Goal: Check status: Check status

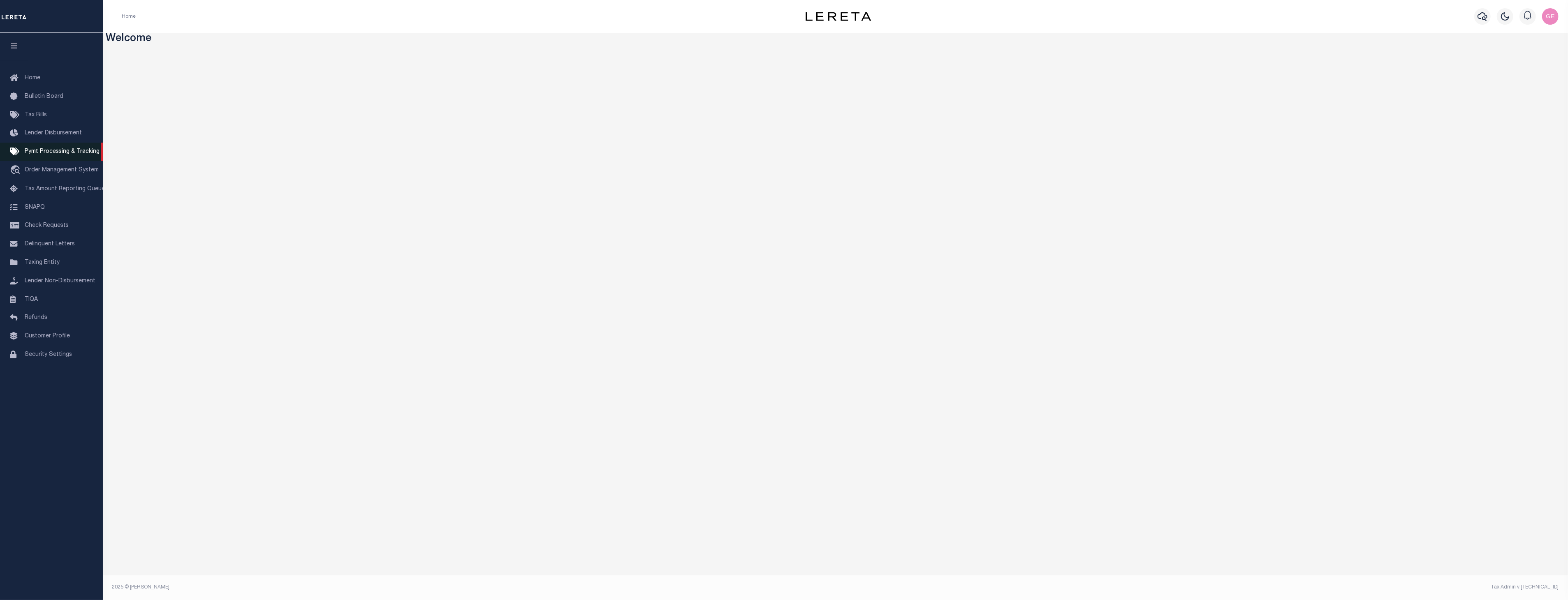
click at [78, 145] on link "Pymt Processing & Tracking" at bounding box center [51, 152] width 103 height 18
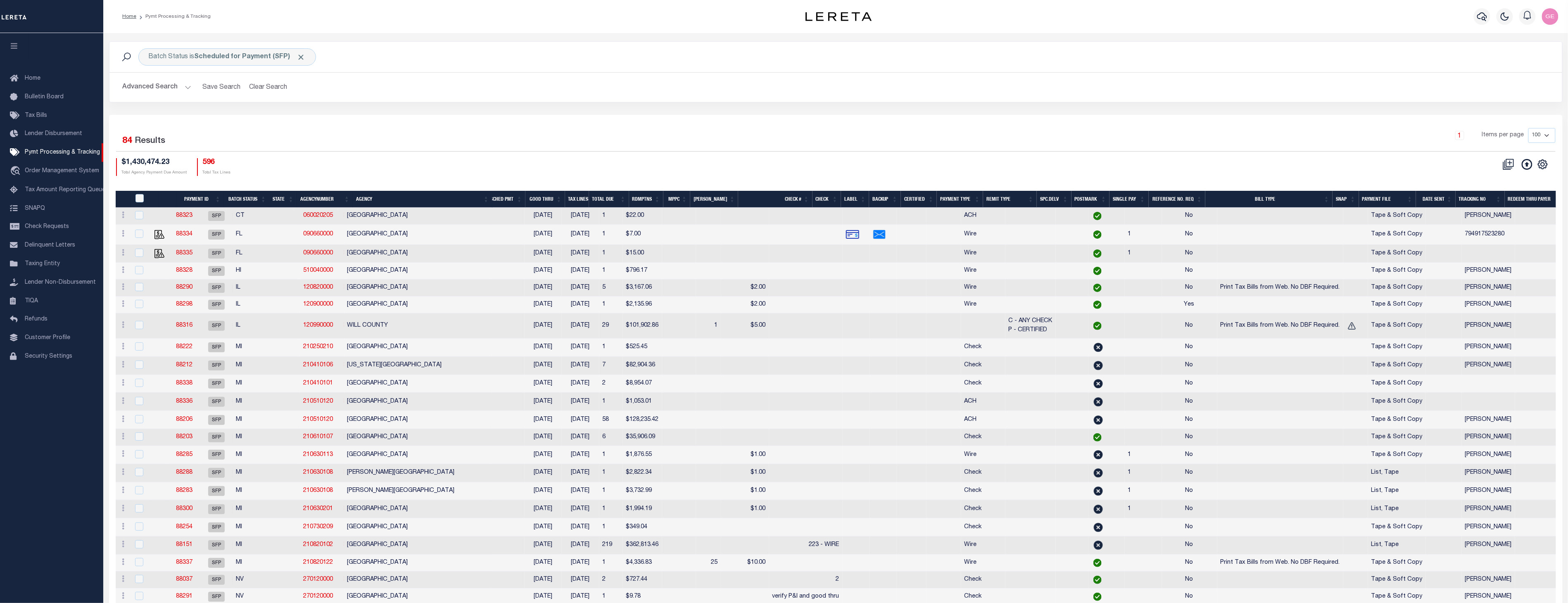
click at [176, 87] on button "Advanced Search" at bounding box center [157, 87] width 68 height 16
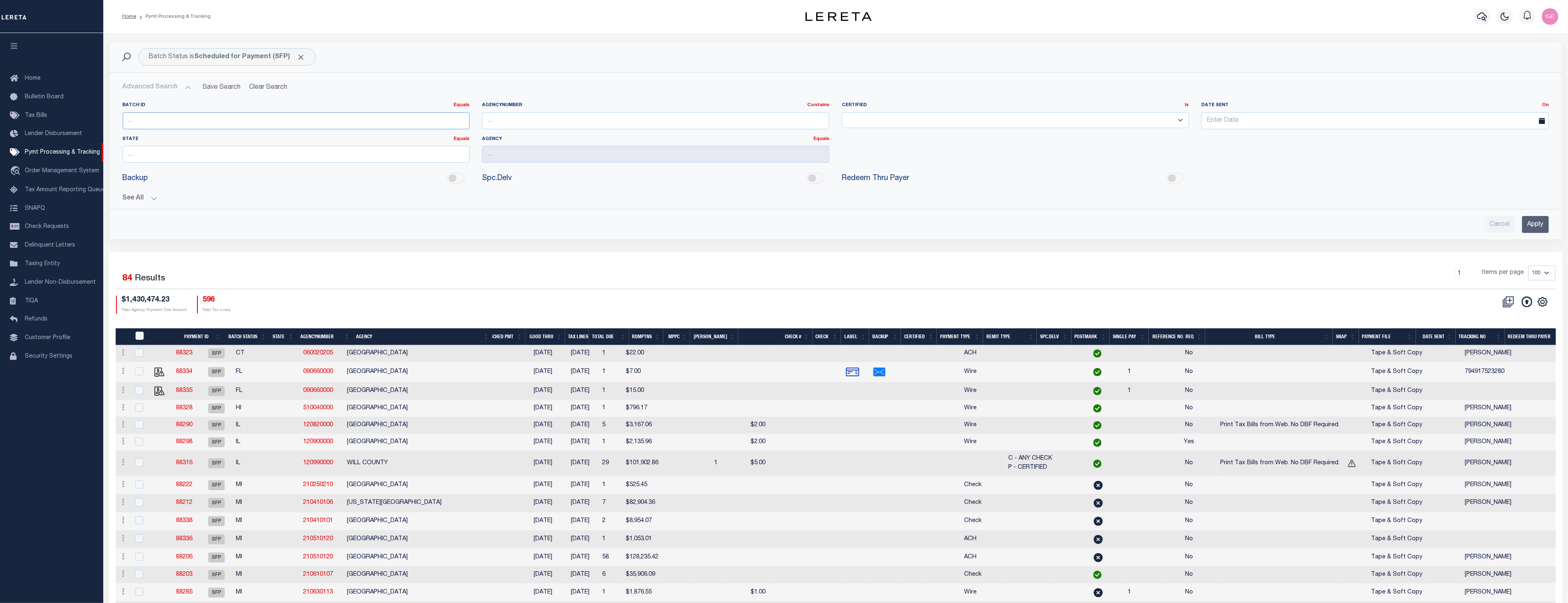
click at [207, 117] on input "number" at bounding box center [296, 121] width 347 height 17
paste input "88316"
type input "88316"
click at [1531, 221] on input "Apply" at bounding box center [1536, 224] width 27 height 17
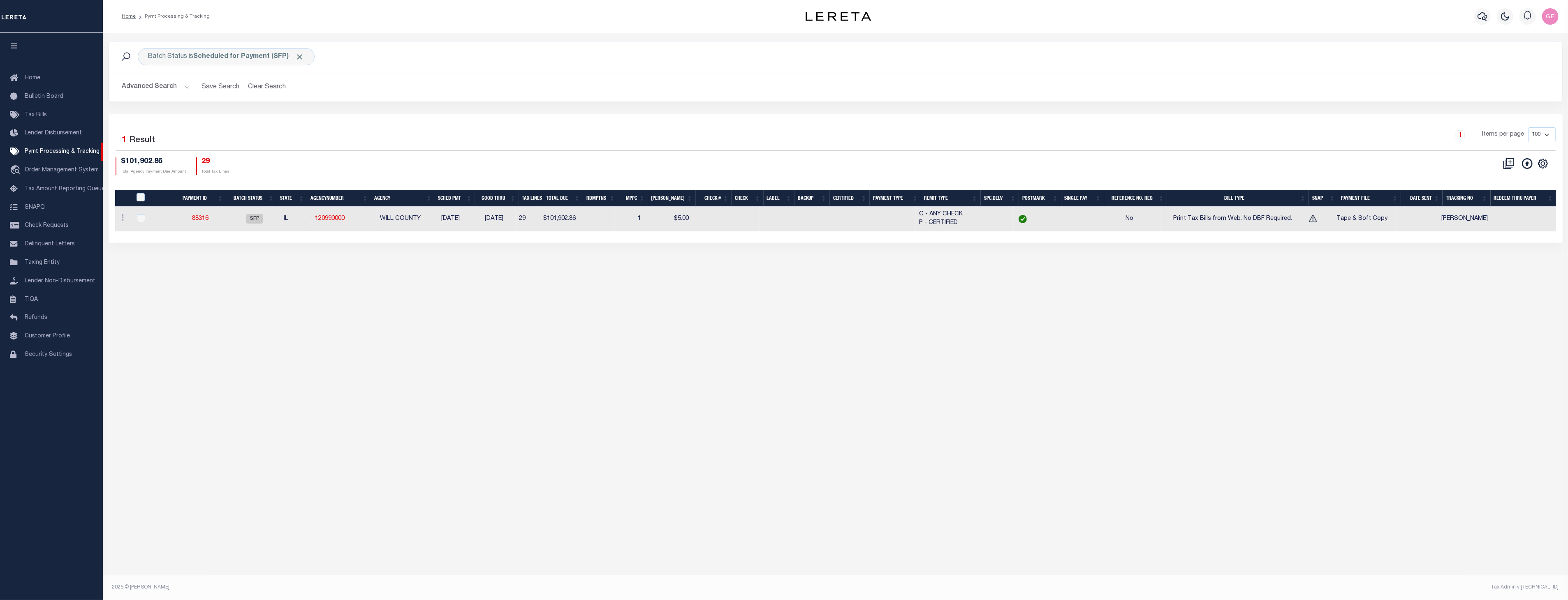
click at [190, 84] on h2 "Advanced Search Save Search Clear Search PayeeSearchTable_dynamictable_____Defa…" at bounding box center [836, 87] width 1440 height 16
click at [187, 85] on button "Advanced Search" at bounding box center [156, 87] width 68 height 16
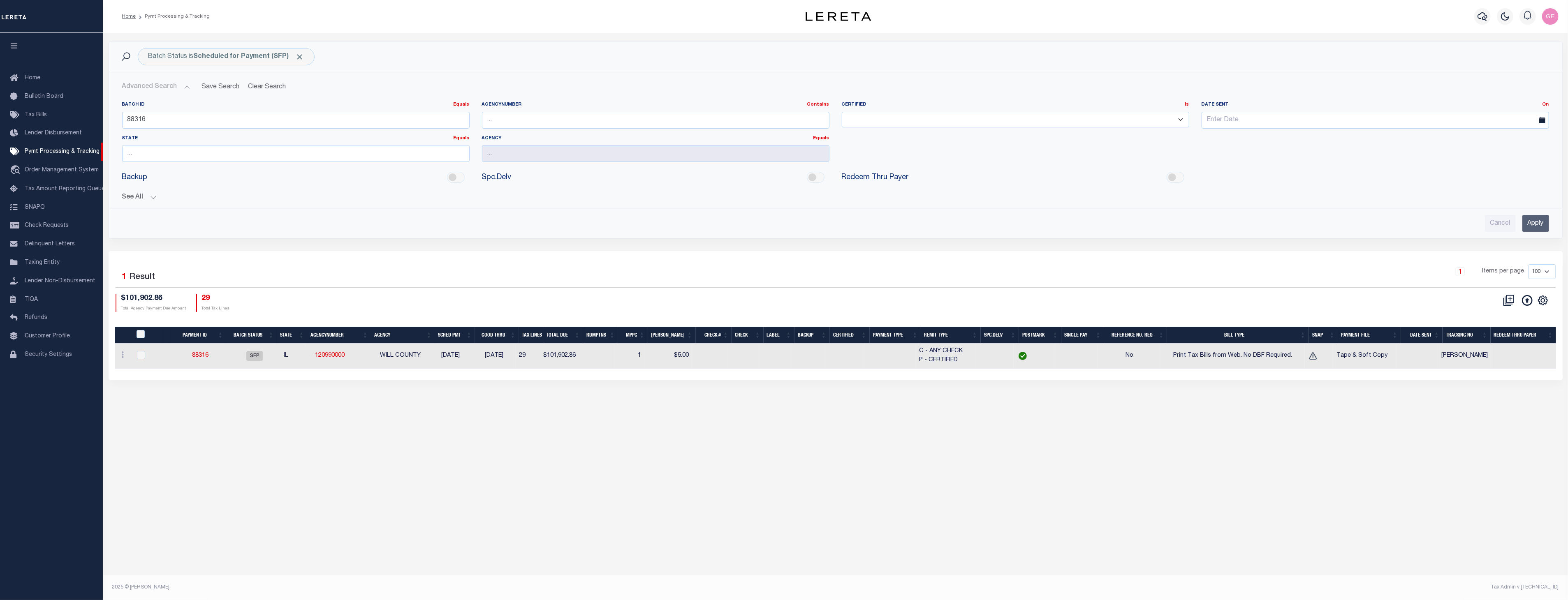
click at [1541, 229] on input "Apply" at bounding box center [1536, 223] width 27 height 17
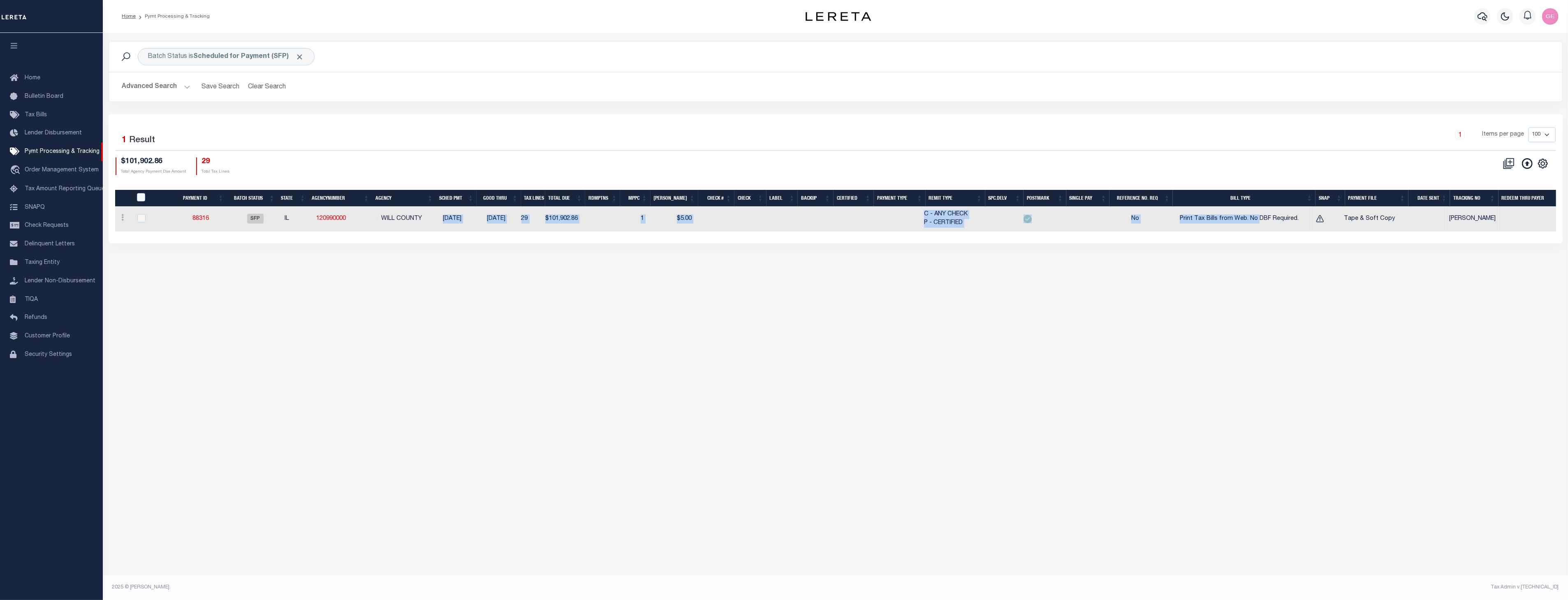
drag, startPoint x: 1259, startPoint y: 231, endPoint x: 1334, endPoint y: 237, distance: 75.2
click at [1334, 237] on div "Selected 1 Result 1 Items per page 100 200 500 1000 $101,902.86 29" at bounding box center [835, 178] width 1454 height 128
drag, startPoint x: 1334, startPoint y: 237, endPoint x: 1328, endPoint y: 240, distance: 6.7
click at [1328, 240] on div "Selected 1 Result 1 Items per page 100 200 500 1000 $101,902.86 29" at bounding box center [835, 178] width 1454 height 128
click at [1180, 341] on div "Batch Status is Scheduled for Payment (SFP) Search Advanced Search Save Search …" at bounding box center [835, 303] width 1465 height 540
